Goal: Task Accomplishment & Management: Use online tool/utility

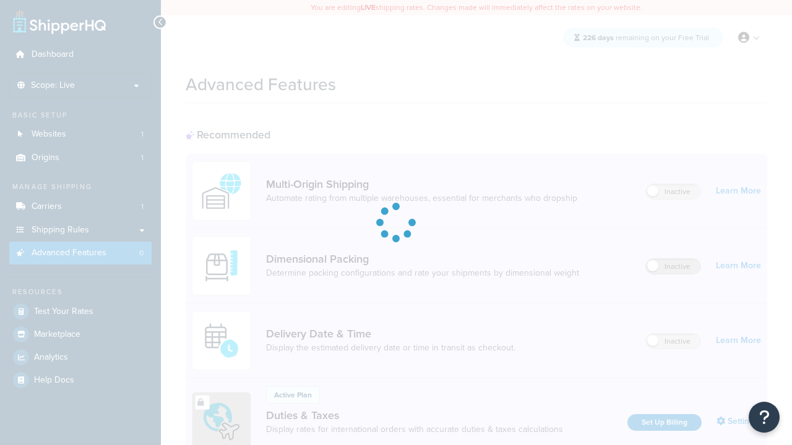
click at [673, 259] on label "Inactive" at bounding box center [673, 266] width 54 height 15
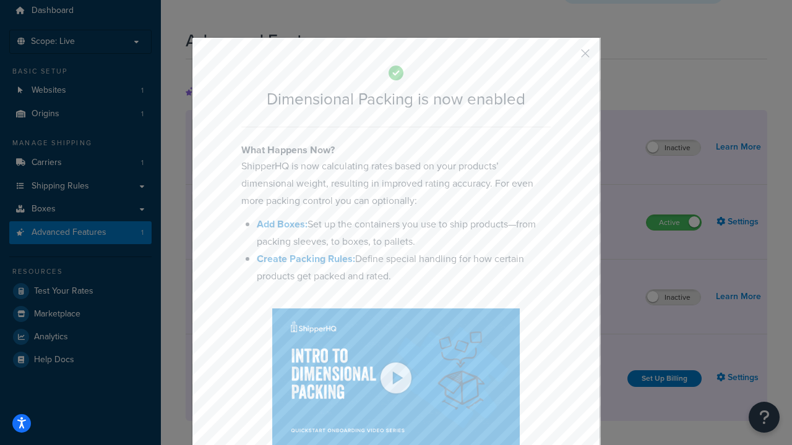
click at [567, 56] on button "button" at bounding box center [566, 57] width 3 height 3
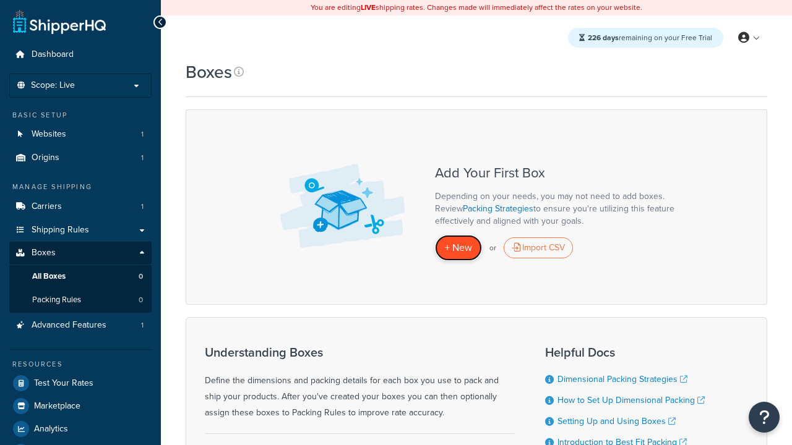
click at [458, 248] on span "+ New" at bounding box center [458, 248] width 27 height 14
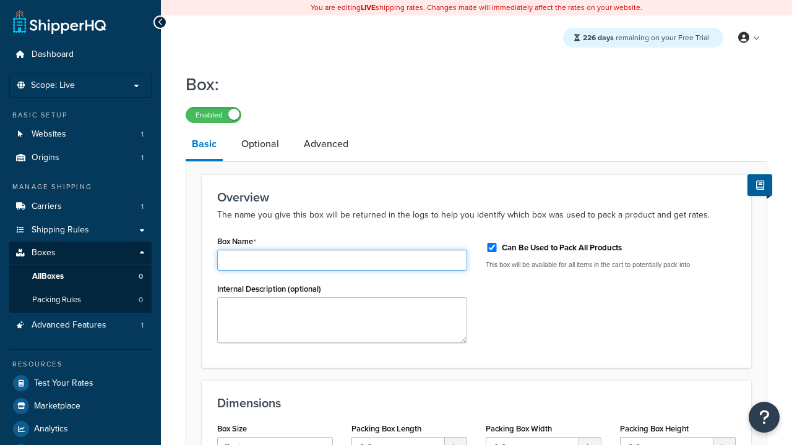
type input "Box1"
select select "usps_small"
type input "8.5"
type input "5"
type input "1.5"
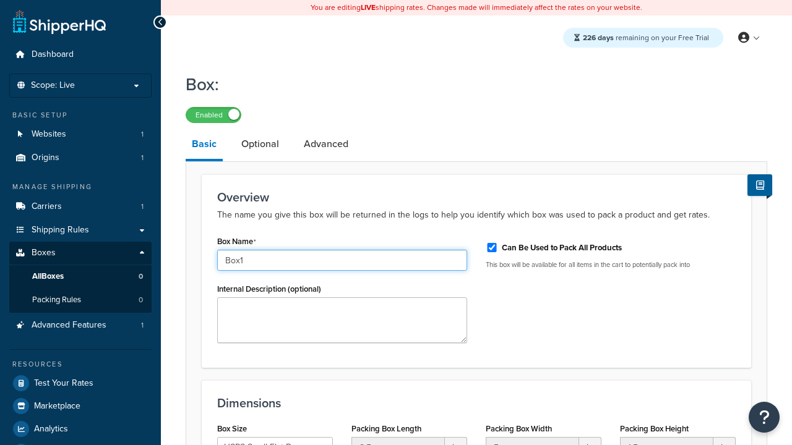
type input "Box1"
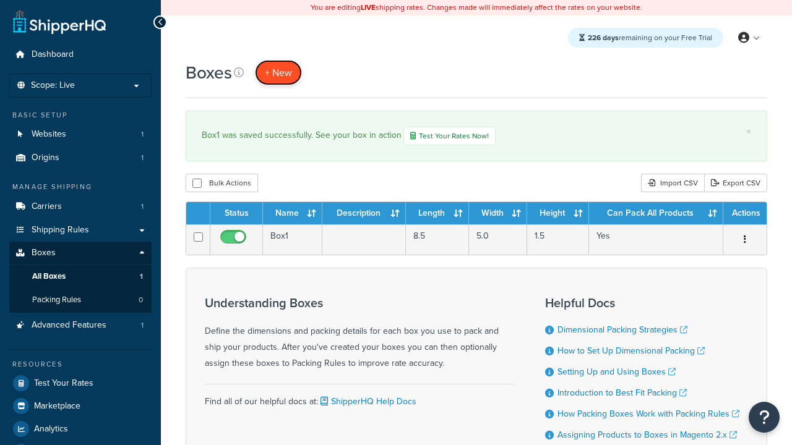
click at [278, 72] on span "+ New" at bounding box center [278, 73] width 27 height 14
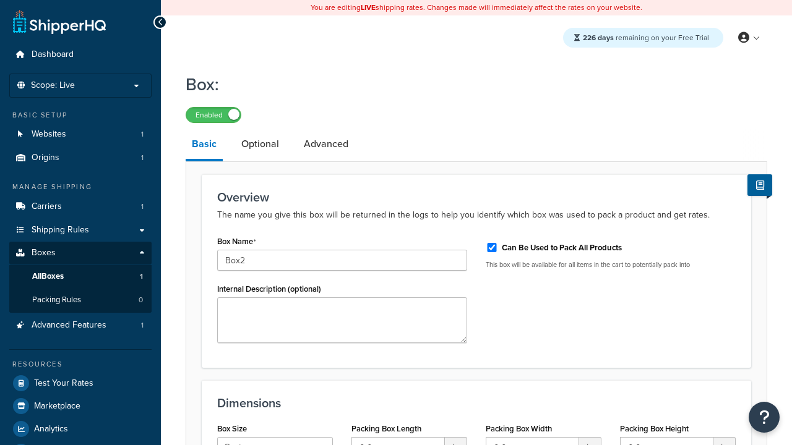
select select "usps_small"
type input "8.5"
type input "5"
type input "1.5"
type input "Box2"
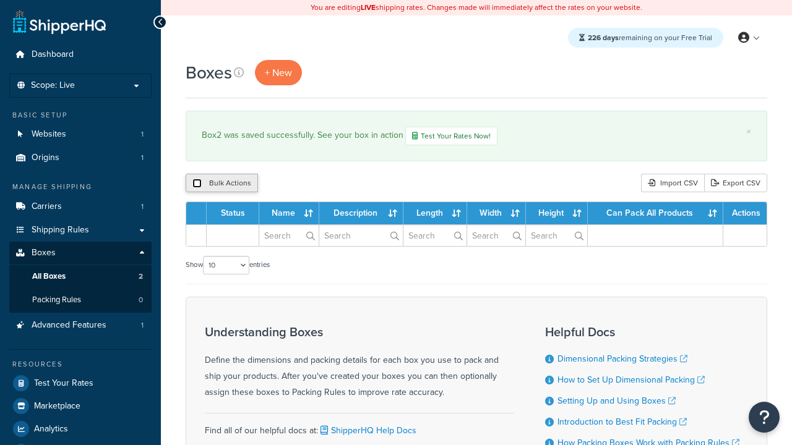
click at [197, 184] on input "checkbox" at bounding box center [196, 183] width 9 height 9
checkbox input "true"
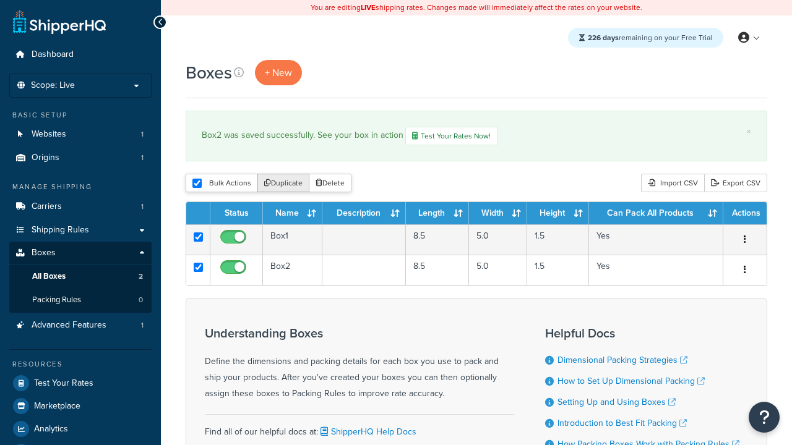
click at [284, 184] on button "Duplicate" at bounding box center [283, 183] width 52 height 19
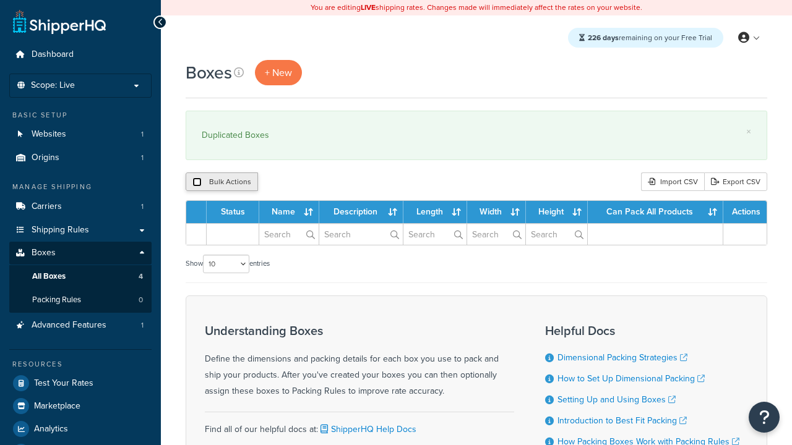
click at [197, 182] on input "checkbox" at bounding box center [196, 182] width 9 height 9
checkbox input "true"
